Goal: Task Accomplishment & Management: Manage account settings

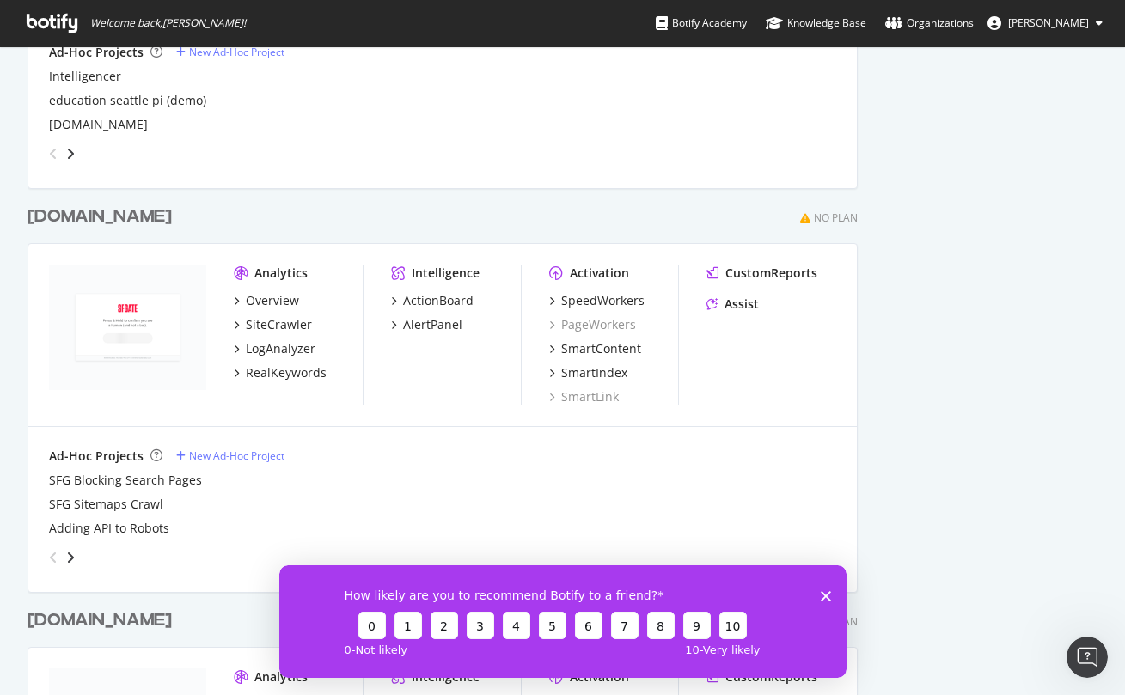
scroll to position [801, 0]
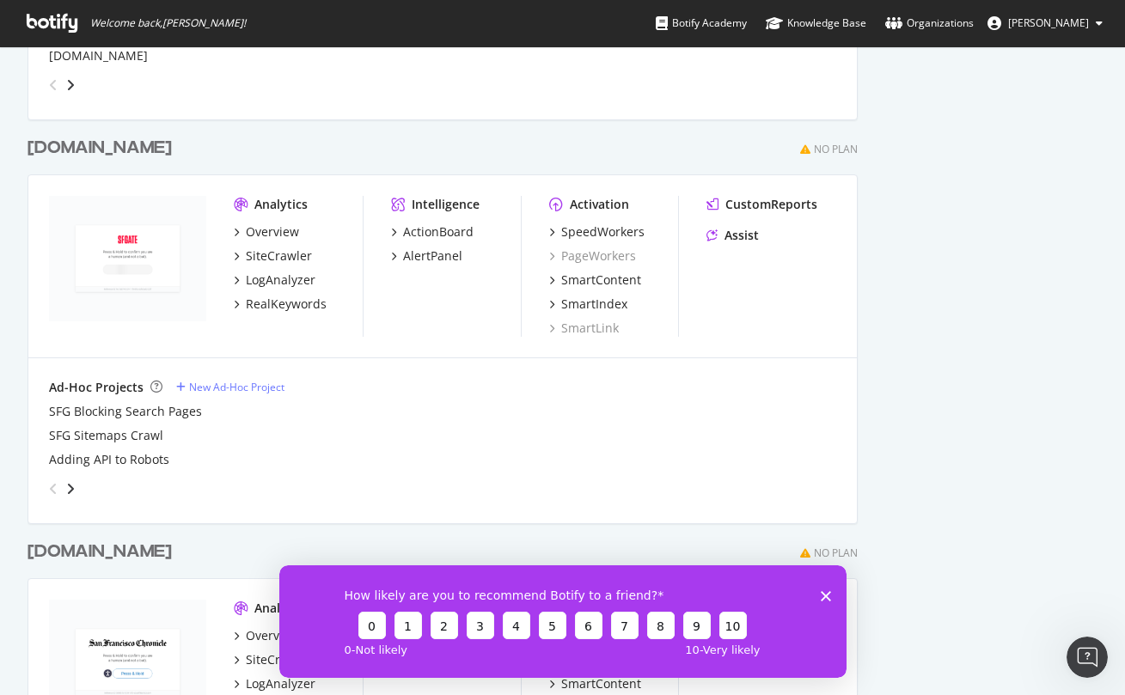
click at [53, 148] on div "[DOMAIN_NAME]" at bounding box center [99, 148] width 144 height 25
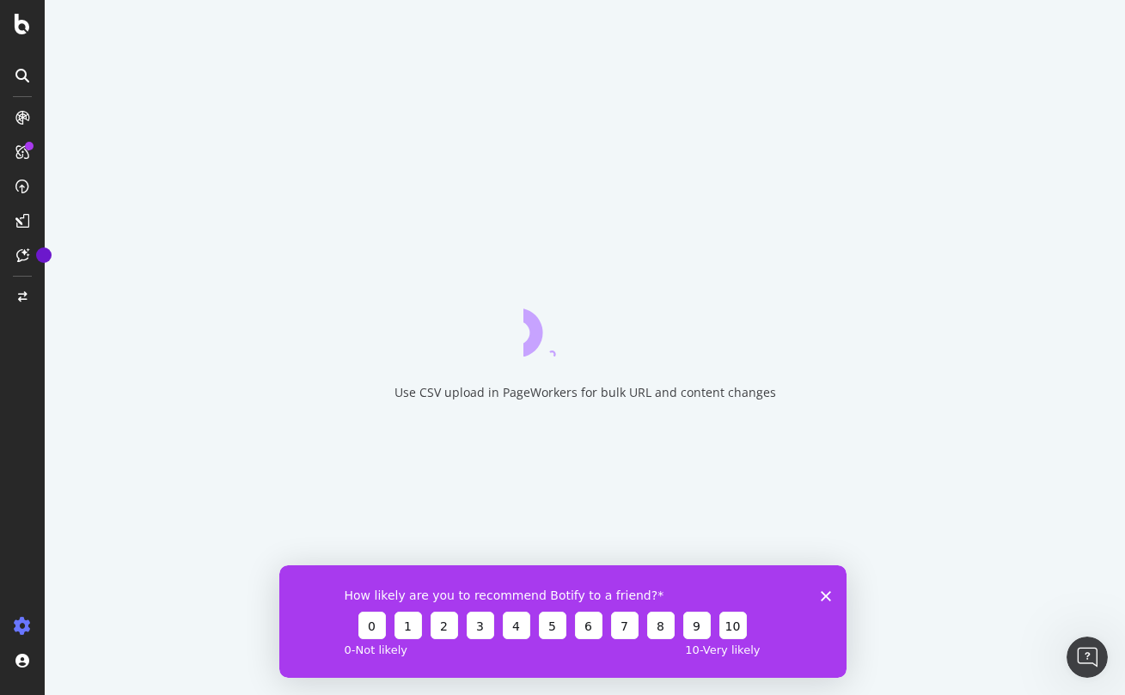
click at [828, 596] on icon "Fermer l'enquête" at bounding box center [825, 595] width 10 height 10
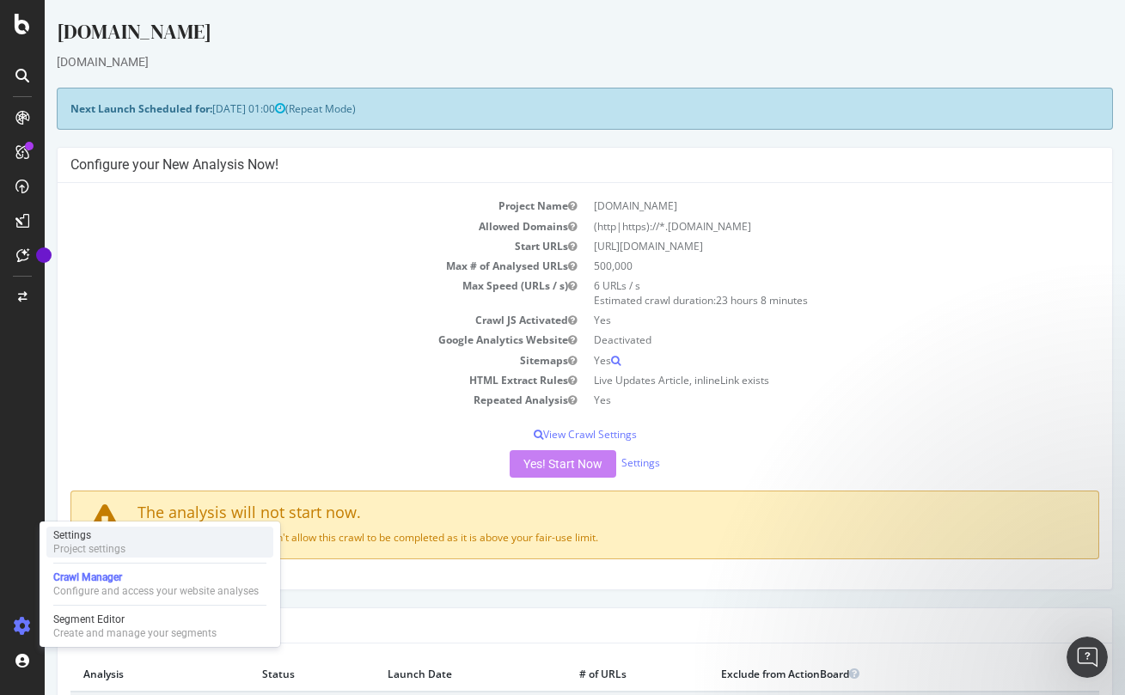
click at [73, 533] on div "Settings" at bounding box center [89, 535] width 72 height 14
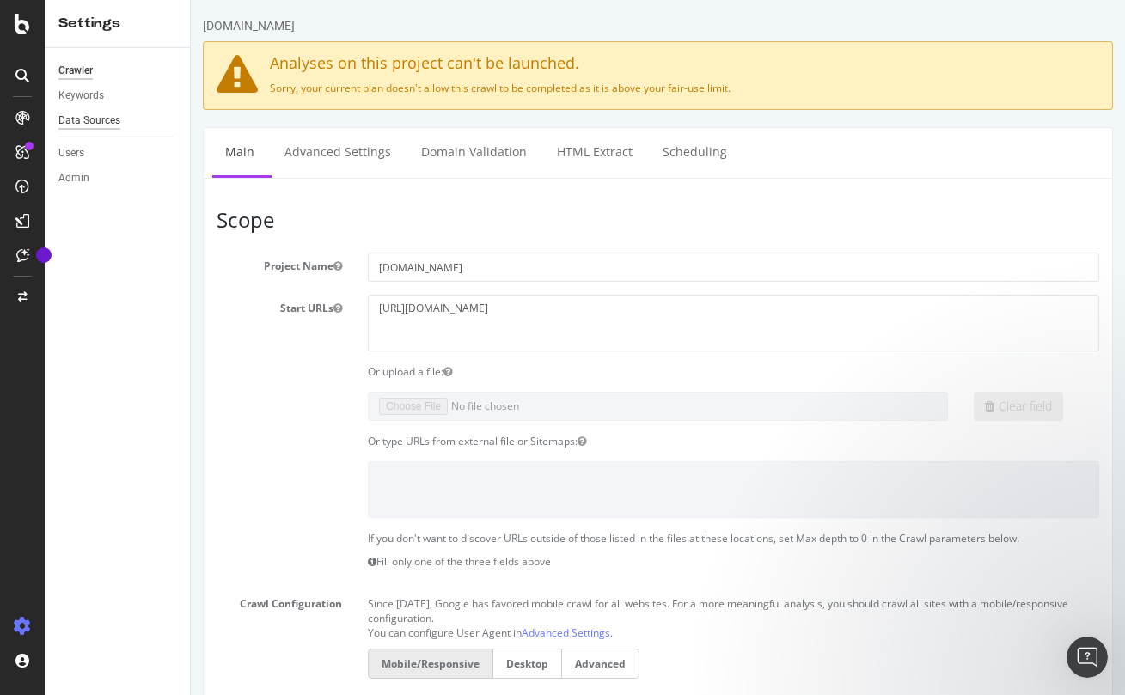
click at [109, 119] on div "Data Sources" at bounding box center [89, 121] width 62 height 18
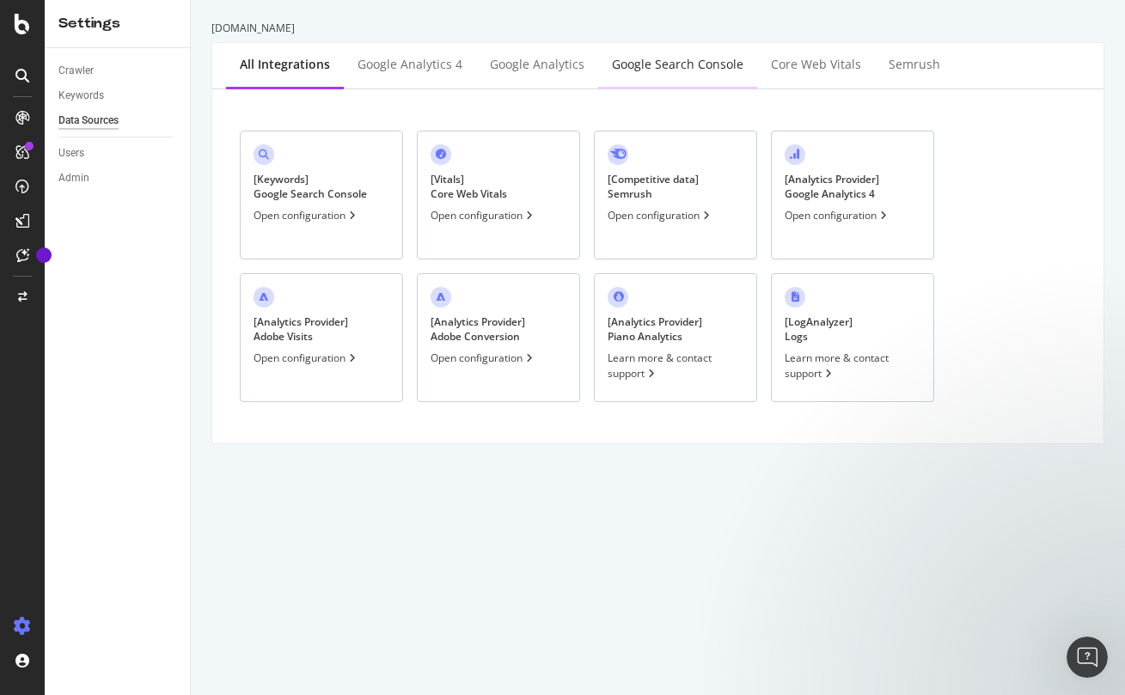
click at [679, 70] on div "Google Search Console" at bounding box center [677, 64] width 131 height 17
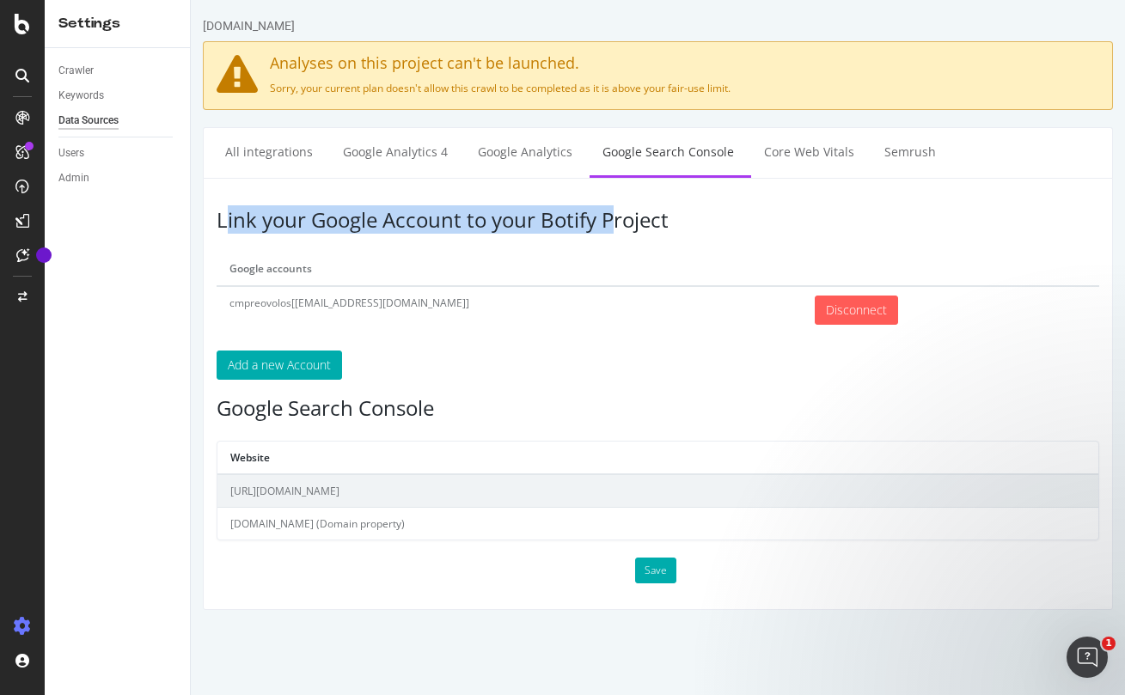
drag, startPoint x: 616, startPoint y: 217, endPoint x: 222, endPoint y: 194, distance: 395.1
click at [222, 194] on div "Link your Google Account to your Botify Project Google accounts cmpreovolos[[EM…" at bounding box center [658, 394] width 910 height 432
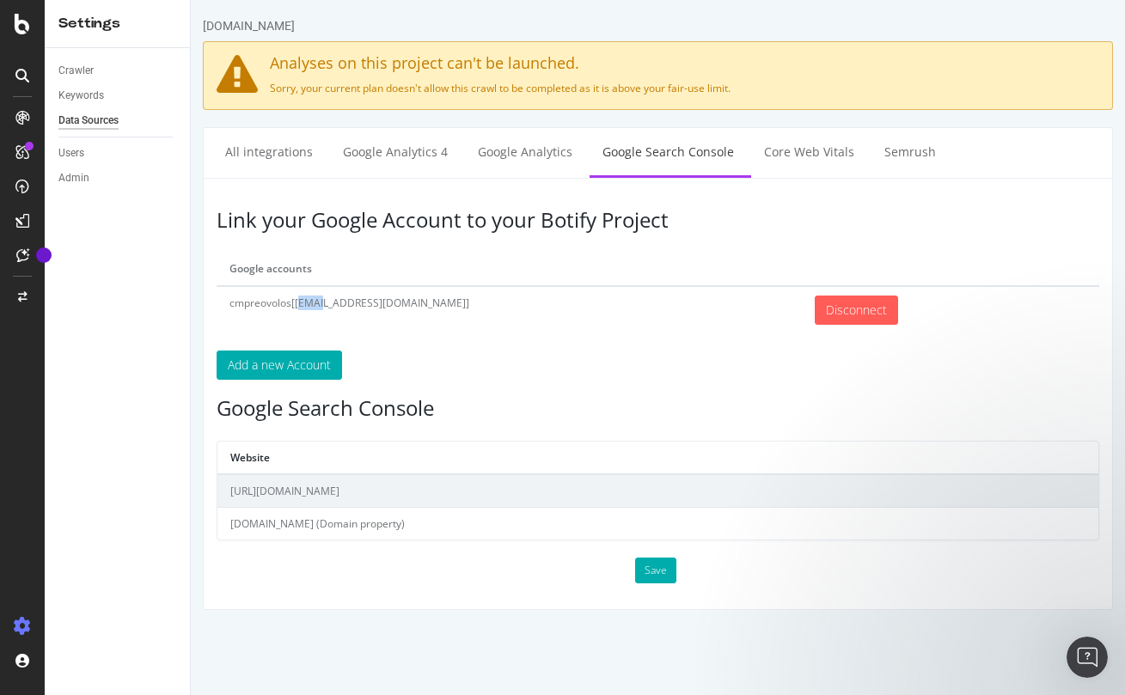
drag, startPoint x: 257, startPoint y: 305, endPoint x: 239, endPoint y: 304, distance: 18.1
click at [240, 304] on td "cmpreovolos[[EMAIL_ADDRESS][DOMAIN_NAME]]" at bounding box center [509, 309] width 585 height 47
click at [239, 304] on td "cmpreovolos[[EMAIL_ADDRESS][DOMAIN_NAME]]" at bounding box center [509, 309] width 585 height 47
